Goal: Information Seeking & Learning: Learn about a topic

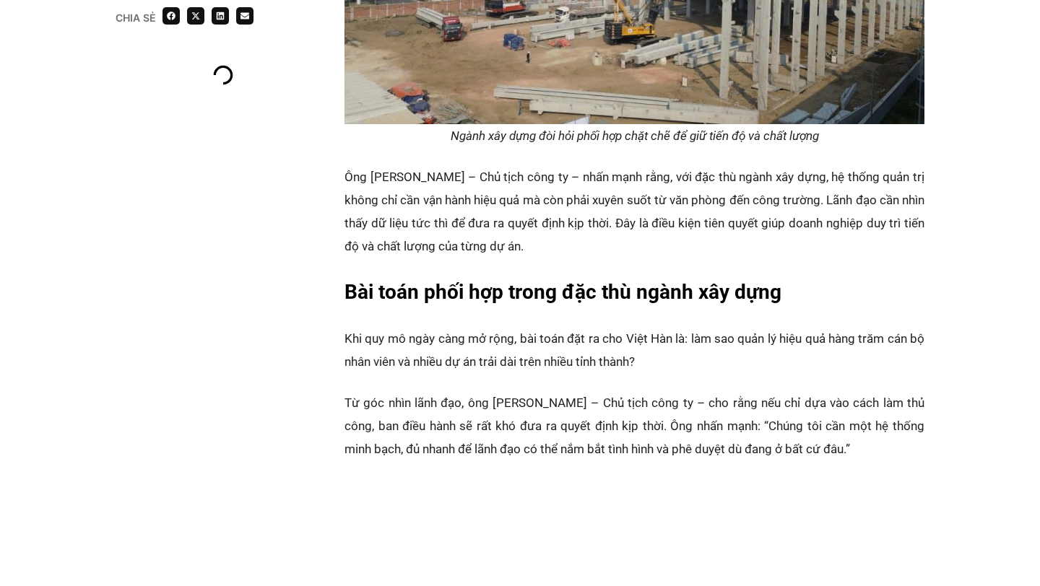
scroll to position [1473, 0]
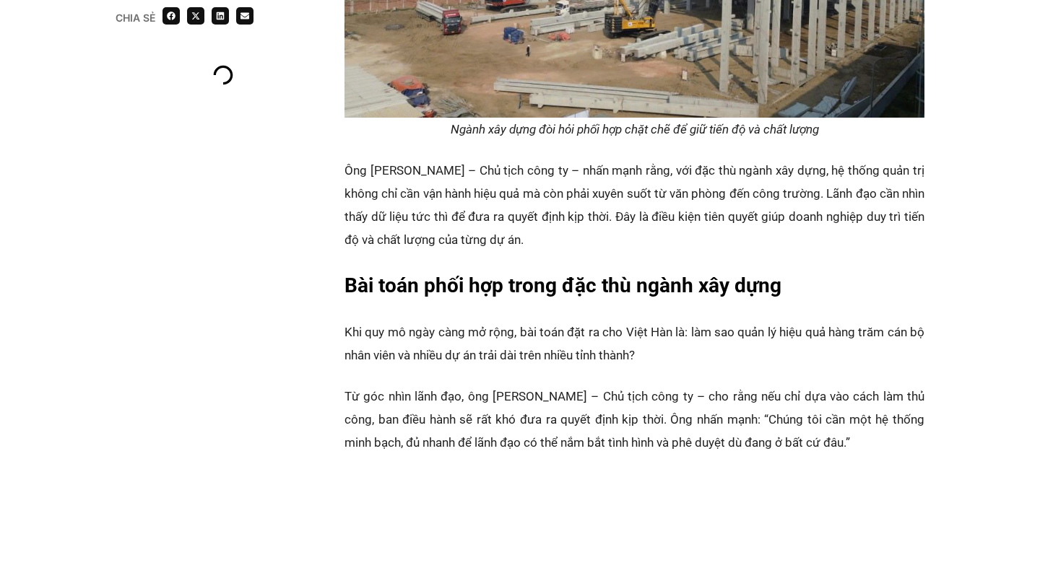
click at [604, 274] on strong "Bài toán phối hợp trong đặc thù ngành xây dựng" at bounding box center [562, 286] width 437 height 24
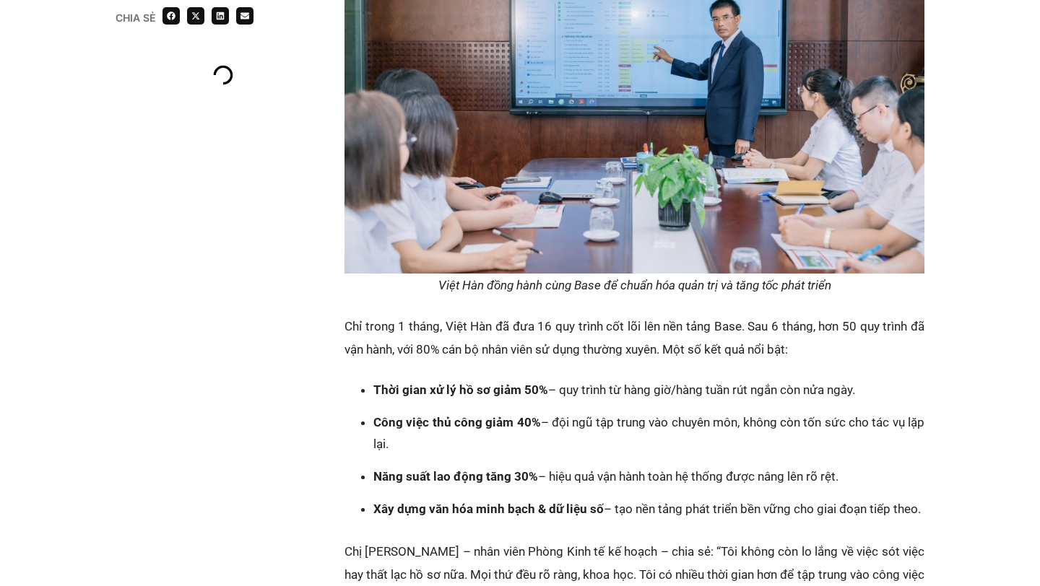
scroll to position [2410, 0]
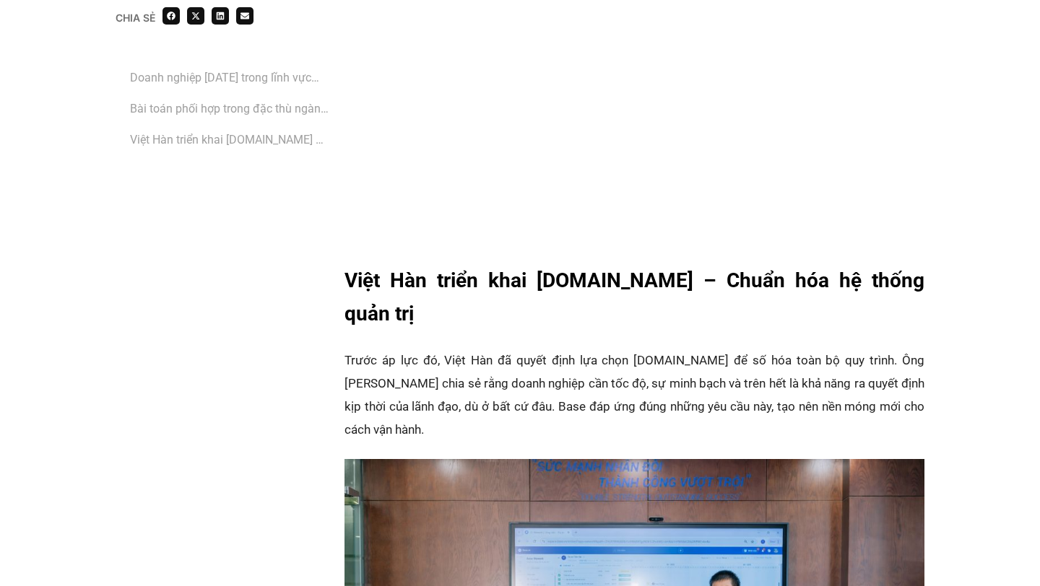
scroll to position [3045, 0]
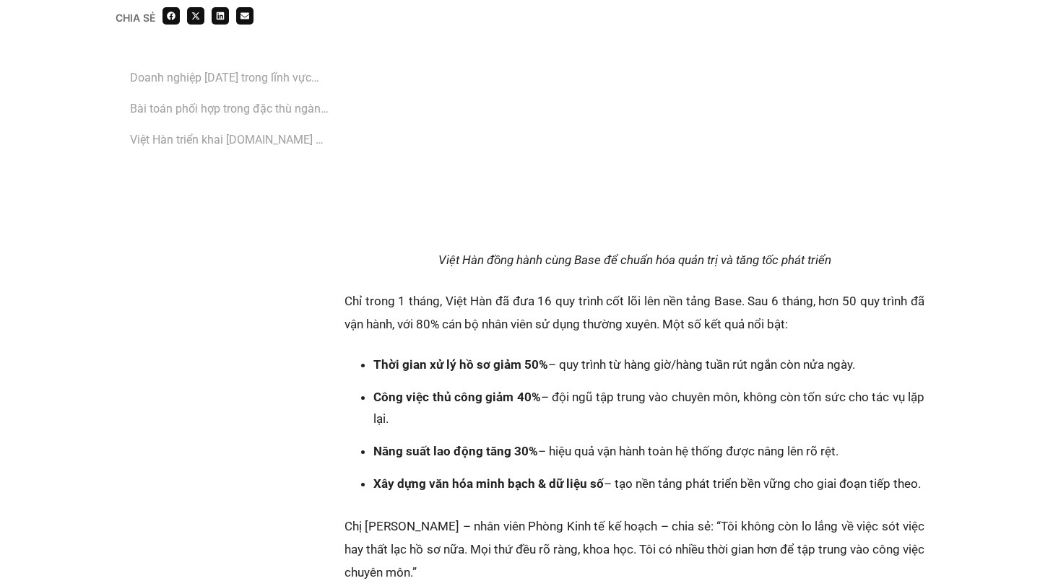
scroll to position [3228, 0]
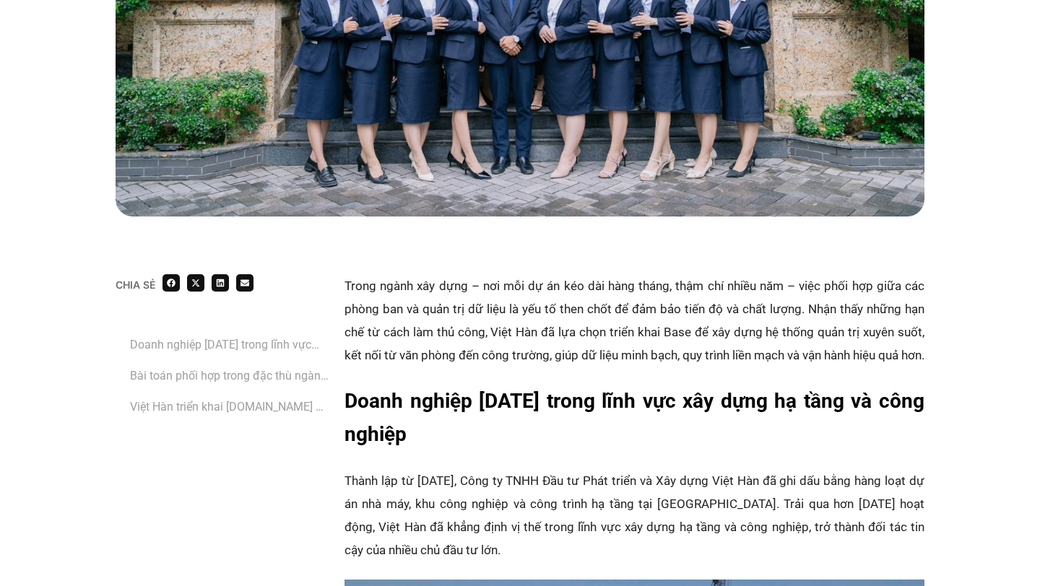
scroll to position [687, 0]
